Goal: Task Accomplishment & Management: Manage account settings

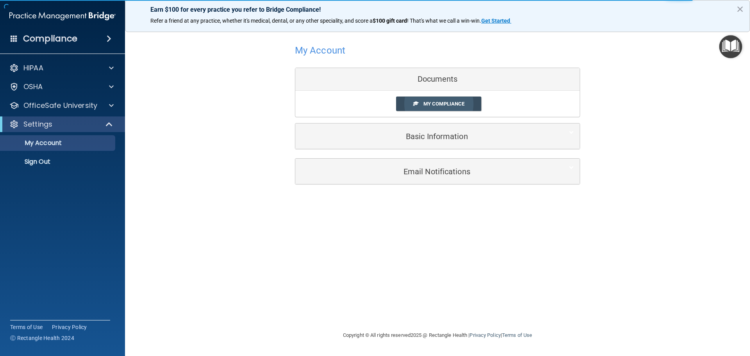
click at [445, 103] on span "My Compliance" at bounding box center [443, 104] width 41 height 6
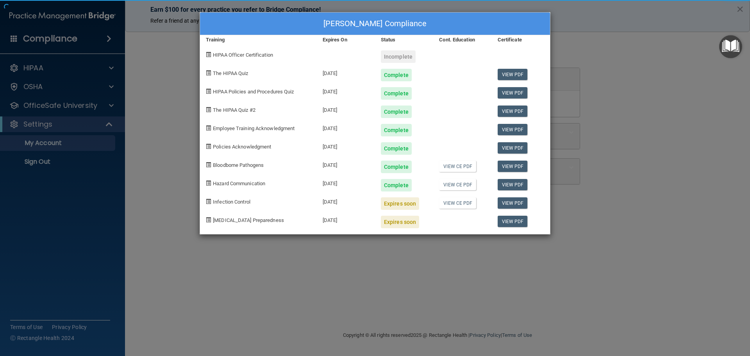
click at [425, 118] on div "Complete" at bounding box center [404, 127] width 58 height 18
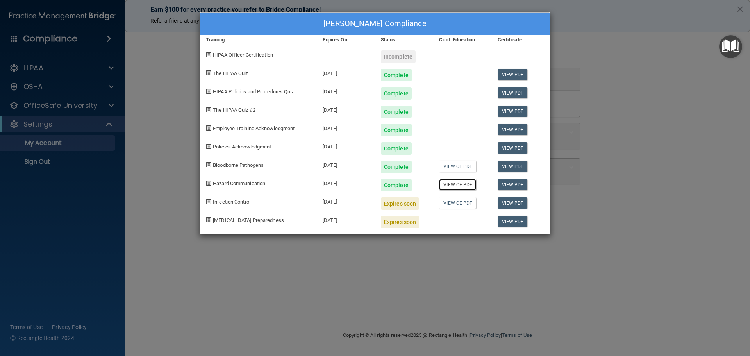
click at [469, 183] on link "View CE PDF" at bounding box center [457, 184] width 37 height 11
click at [513, 203] on link "View PDF" at bounding box center [512, 202] width 30 height 11
click at [67, 103] on div "[PERSON_NAME] Compliance Training Expires On Status Cont. Education Certificate…" at bounding box center [375, 178] width 750 height 356
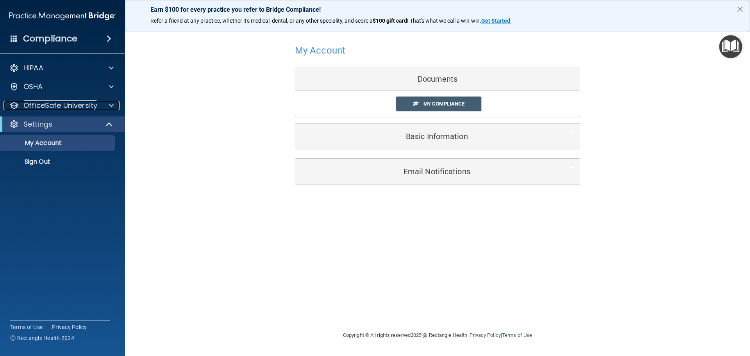
click at [67, 103] on p "OfficeSafe University" at bounding box center [60, 105] width 74 height 9
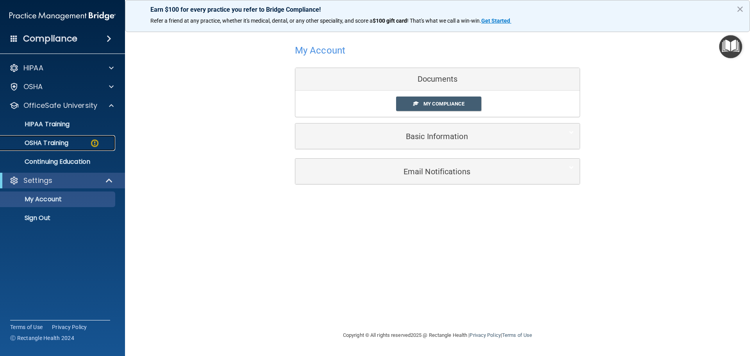
click at [52, 139] on p "OSHA Training" at bounding box center [36, 143] width 63 height 8
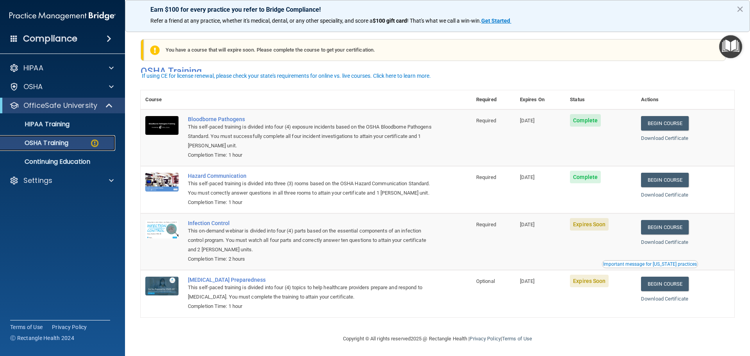
scroll to position [13, 0]
